Goal: Task Accomplishment & Management: Complete application form

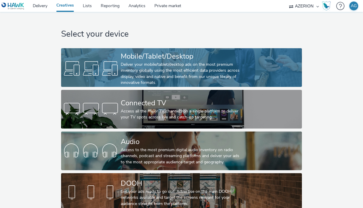
click at [181, 59] on div "Mobile/Tablet/Desktop" at bounding box center [180, 56] width 119 height 10
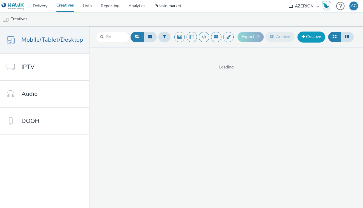
click at [318, 38] on link "Creative" at bounding box center [311, 37] width 28 height 11
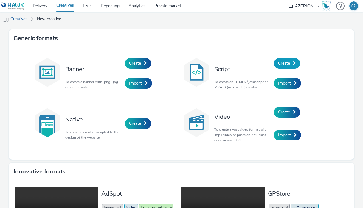
click at [280, 64] on span "Create" at bounding box center [284, 63] width 12 height 6
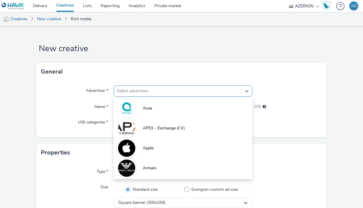
click at [147, 91] on div "option Acea focused, 1 of 10. 10 results available. Use Up and Down to choose o…" at bounding box center [183, 91] width 139 height 11
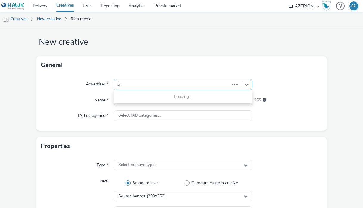
type input "iqo"
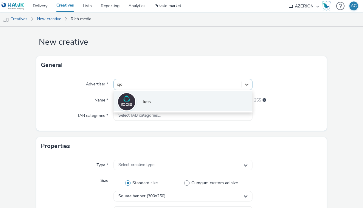
click at [142, 100] on li "Iqos" at bounding box center [183, 101] width 139 height 20
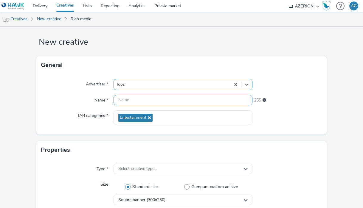
click at [139, 100] on input "text" at bounding box center [183, 100] width 139 height 10
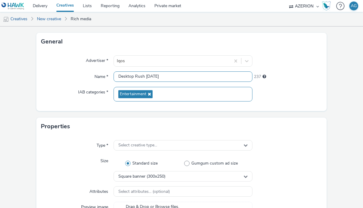
scroll to position [32, 0]
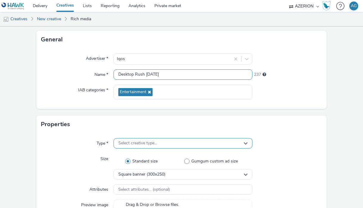
type input "Desktop Rush [DATE]"
click at [142, 143] on span "Select creative type..." at bounding box center [137, 143] width 39 height 5
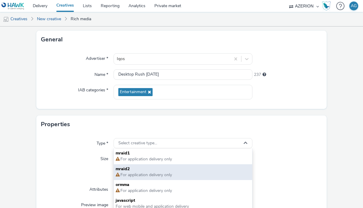
scroll to position [4, 0]
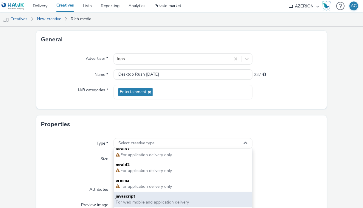
click at [138, 199] on span "javascript" at bounding box center [183, 197] width 135 height 6
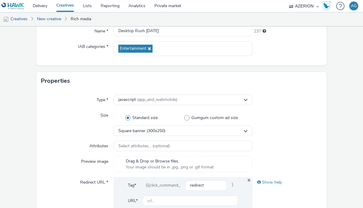
scroll to position [78, 0]
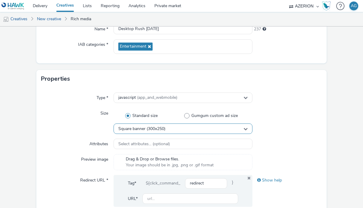
click at [158, 130] on span "Square banner (300x250)" at bounding box center [141, 129] width 47 height 5
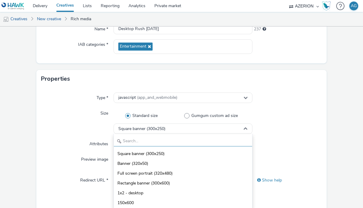
click at [156, 144] on input "text" at bounding box center [183, 141] width 138 height 10
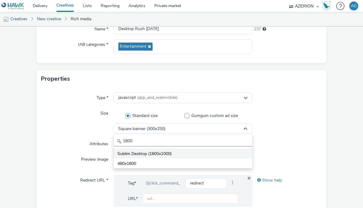
type input "1800"
click at [161, 158] on li "Sublim Desktop (1800x1000)" at bounding box center [183, 154] width 138 height 10
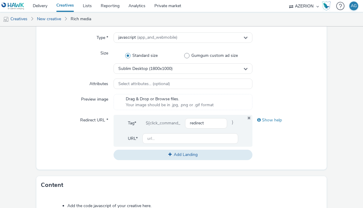
scroll to position [145, 0]
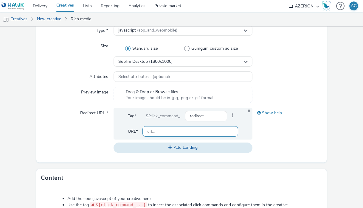
click at [176, 130] on input "text" at bounding box center [190, 131] width 96 height 10
type input "[URL][DOMAIN_NAME]"
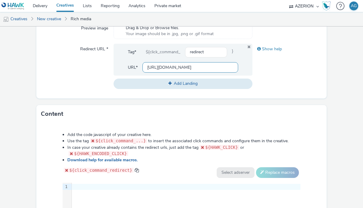
scroll to position [216, 0]
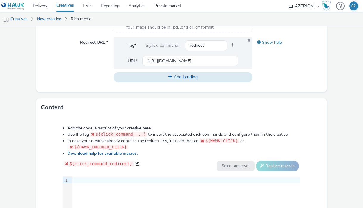
click at [84, 178] on div at bounding box center [186, 181] width 229 height 6
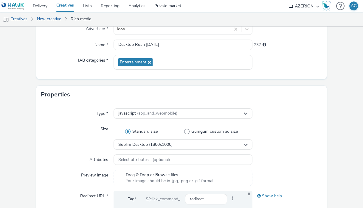
scroll to position [0, 0]
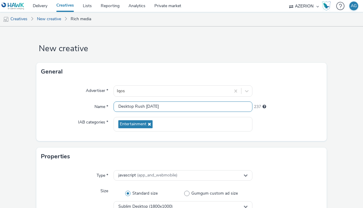
click at [153, 107] on input "Desktop Rush [DATE]" at bounding box center [183, 107] width 139 height 10
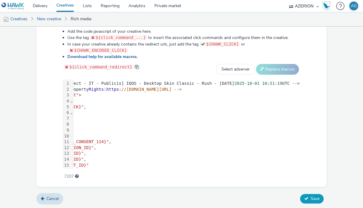
click at [310, 198] on button "Save" at bounding box center [312, 199] width 24 height 10
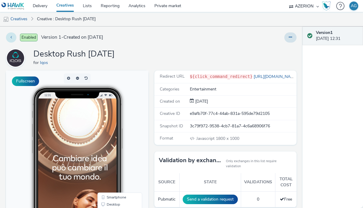
click at [13, 38] on button at bounding box center [11, 37] width 10 height 10
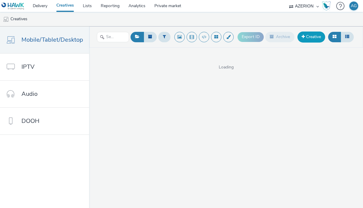
click at [306, 39] on link "Creative" at bounding box center [311, 37] width 28 height 11
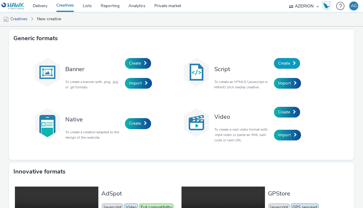
click at [295, 63] on span at bounding box center [294, 63] width 3 height 4
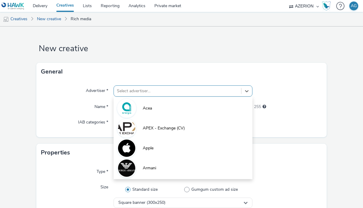
click at [145, 90] on div "Select advertiser..." at bounding box center [177, 91] width 127 height 10
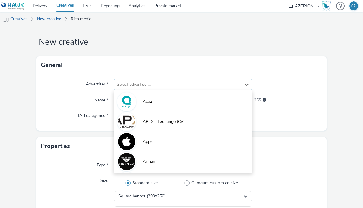
paste input "Desktop Rush [DATE]"
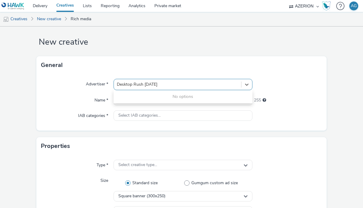
click at [126, 83] on input "Desktop Rush [DATE]" at bounding box center [137, 85] width 41 height 6
type input "Mobile Rush [DATE]"
click at [181, 63] on div "General" at bounding box center [181, 65] width 290 height 18
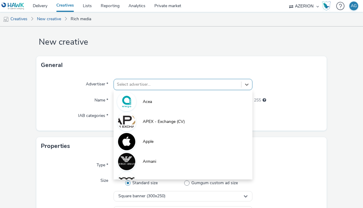
click at [161, 82] on div at bounding box center [177, 84] width 121 height 7
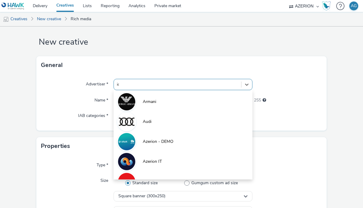
type input "iqo"
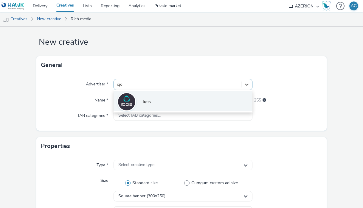
click at [154, 102] on li "Iqos" at bounding box center [183, 101] width 139 height 20
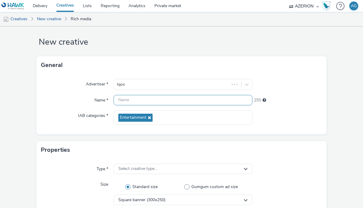
click at [150, 98] on input "text" at bounding box center [183, 100] width 139 height 10
paste input "Desktop Rush [DATE]"
click at [128, 100] on input "Desktop Rush [DATE]" at bounding box center [183, 100] width 139 height 10
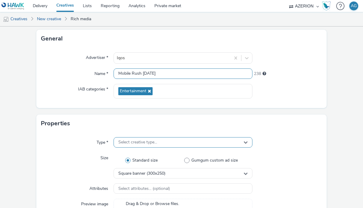
type input "Mobile Rush [DATE]"
click at [134, 145] on span "Select creative type..." at bounding box center [137, 142] width 39 height 5
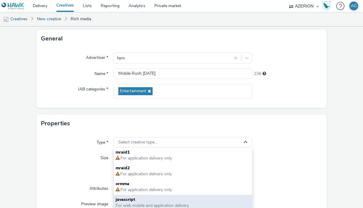
click at [137, 200] on span "javascript" at bounding box center [183, 200] width 135 height 6
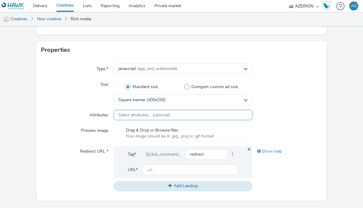
scroll to position [102, 0]
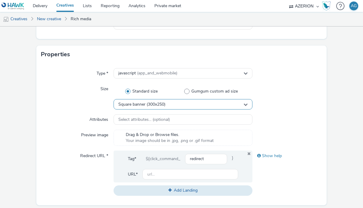
click at [147, 105] on span "Square banner (300x250)" at bounding box center [141, 104] width 47 height 5
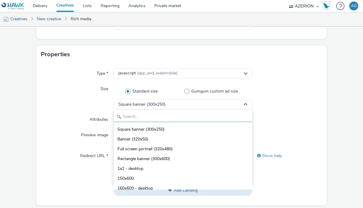
click at [138, 119] on input "text" at bounding box center [183, 117] width 138 height 10
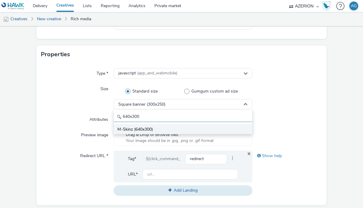
type input "640x300"
click at [144, 128] on span "M-Skinz (640x300)" at bounding box center [134, 130] width 35 height 6
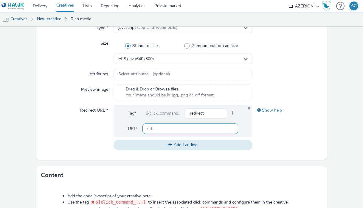
scroll to position [148, 0]
click at [157, 130] on input "text" at bounding box center [190, 128] width 96 height 10
type input "[URL][DOMAIN_NAME]"
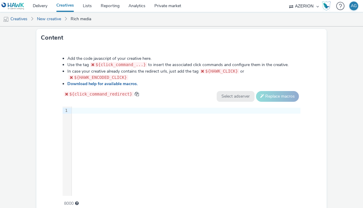
scroll to position [293, 0]
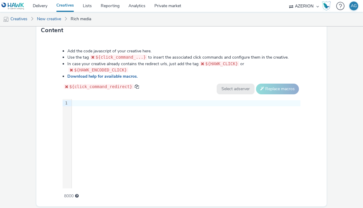
click at [83, 104] on div at bounding box center [186, 103] width 229 height 6
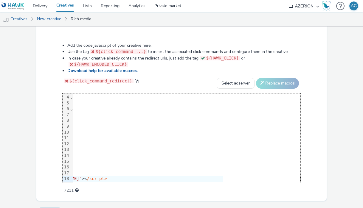
scroll to position [313, 0]
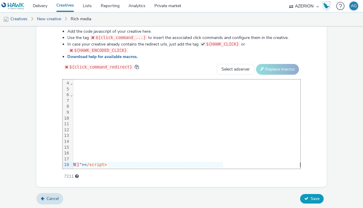
click at [314, 199] on span "Save" at bounding box center [314, 199] width 9 height 6
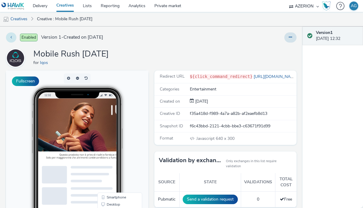
click at [10, 37] on button at bounding box center [11, 37] width 10 height 10
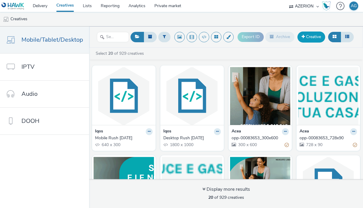
click at [308, 34] on link "Creative" at bounding box center [311, 37] width 28 height 11
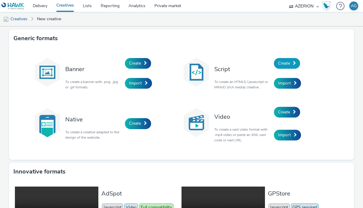
click at [288, 60] on link "Create" at bounding box center [287, 63] width 26 height 11
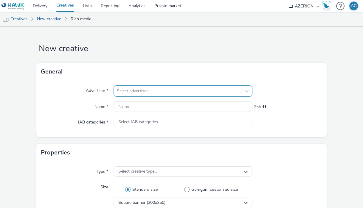
click at [141, 91] on div "Select advertiser..." at bounding box center [183, 91] width 139 height 11
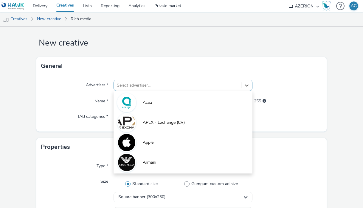
scroll to position [7, 0]
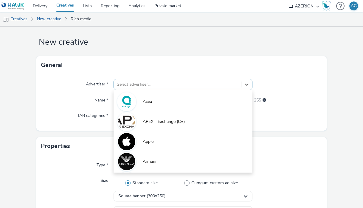
click at [85, 105] on div "Name *" at bounding box center [77, 100] width 72 height 11
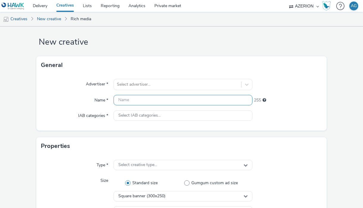
click at [137, 104] on input "text" at bounding box center [183, 100] width 139 height 10
type input "Mobile Rush 100px [DATE]"
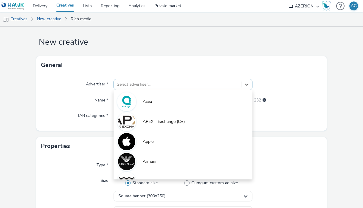
click at [133, 86] on div at bounding box center [177, 84] width 121 height 7
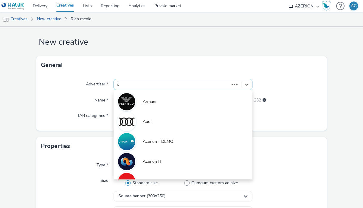
type input "iqo"
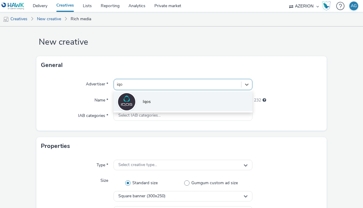
click at [148, 105] on li "Iqos" at bounding box center [183, 101] width 139 height 20
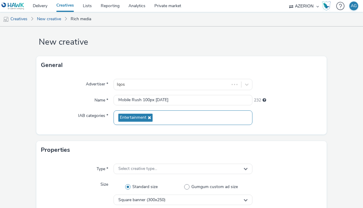
click at [147, 113] on div "Entertainment" at bounding box center [183, 118] width 139 height 15
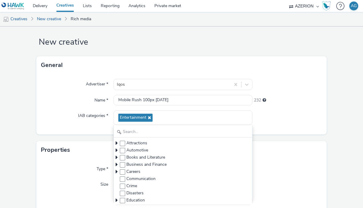
click at [94, 125] on div "IAB categories *" at bounding box center [77, 118] width 72 height 15
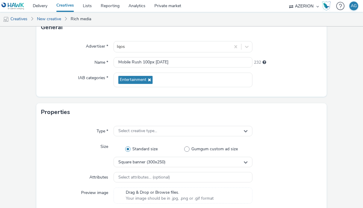
scroll to position [48, 0]
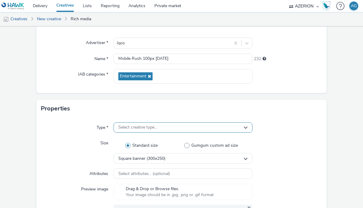
click at [136, 128] on span "Select creative type..." at bounding box center [137, 127] width 39 height 5
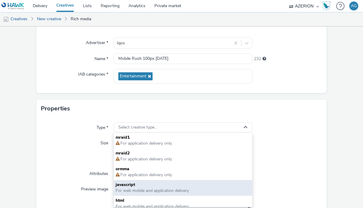
click at [137, 185] on span "javascript" at bounding box center [183, 185] width 135 height 6
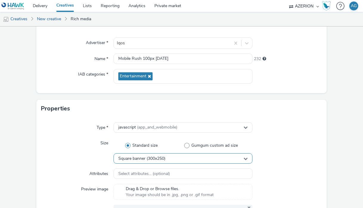
click at [141, 157] on span "Square banner (300x250)" at bounding box center [141, 158] width 47 height 5
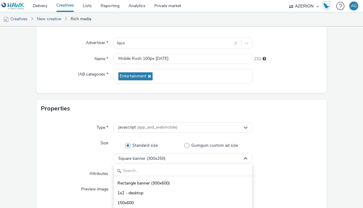
scroll to position [28, 0]
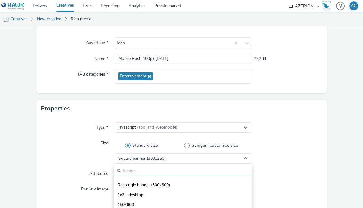
click at [149, 170] on input "text" at bounding box center [183, 171] width 138 height 10
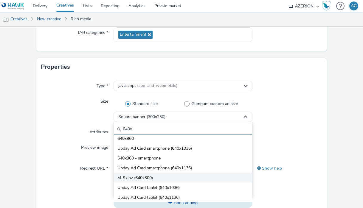
scroll to position [90, 0]
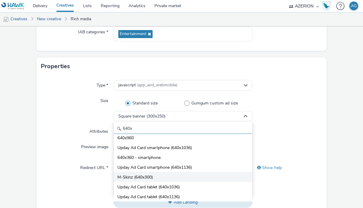
type input "640x"
click at [142, 178] on span "M-Skinz (640x300)" at bounding box center [134, 178] width 35 height 6
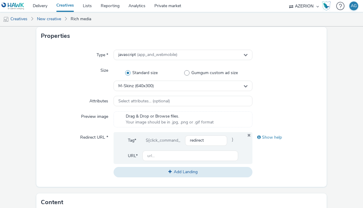
scroll to position [126, 0]
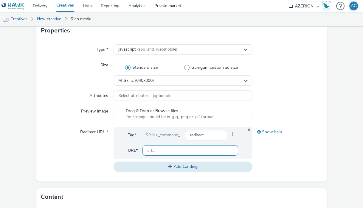
click at [166, 150] on input "text" at bounding box center [190, 150] width 96 height 10
type input "[URL][DOMAIN_NAME]"
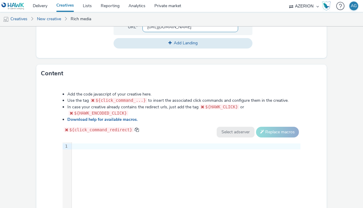
scroll to position [252, 0]
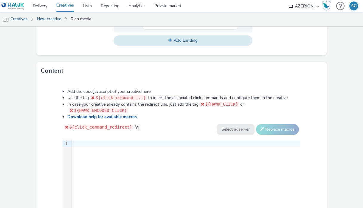
click at [88, 141] on div at bounding box center [186, 144] width 229 height 6
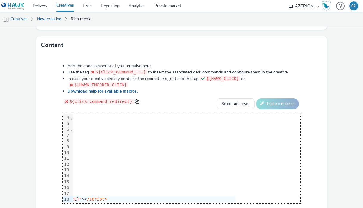
scroll to position [313, 0]
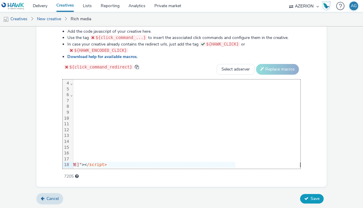
click at [310, 198] on span "Save" at bounding box center [314, 199] width 9 height 6
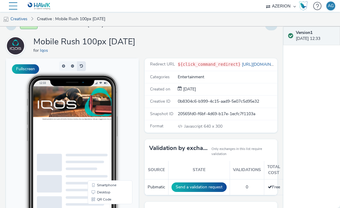
scroll to position [13, 0]
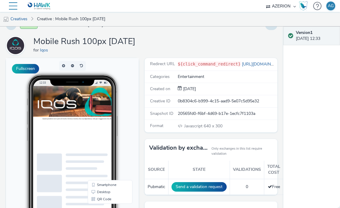
click at [45, 6] on img at bounding box center [39, 5] width 23 height 7
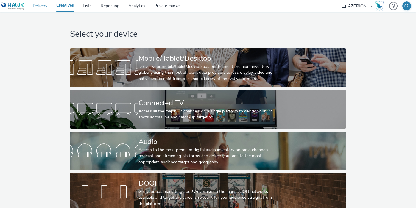
click at [49, 6] on link "Delivery" at bounding box center [40, 6] width 24 height 12
